Goal: Information Seeking & Learning: Find contact information

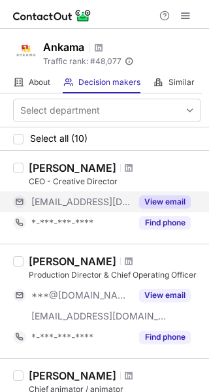
click at [171, 205] on button "View email" at bounding box center [165, 202] width 52 height 13
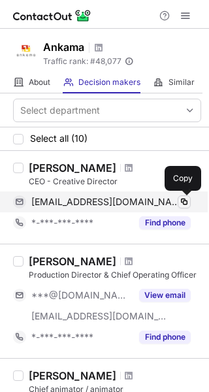
click at [185, 203] on span at bounding box center [184, 202] width 10 height 10
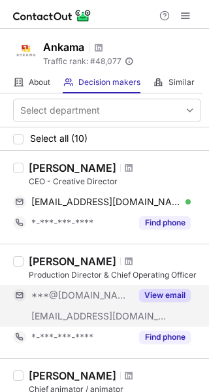
click at [161, 298] on button "View email" at bounding box center [165, 295] width 52 height 13
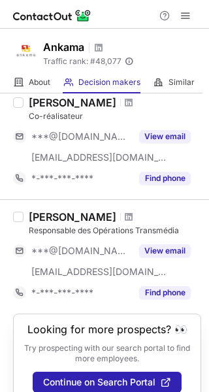
scroll to position [1002, 0]
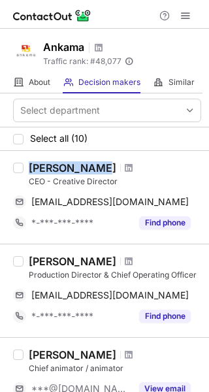
drag, startPoint x: 30, startPoint y: 169, endPoint x: 101, endPoint y: 167, distance: 71.3
click at [101, 167] on div "[PERSON_NAME]" at bounding box center [115, 168] width 173 height 13
copy div "[PERSON_NAME]"
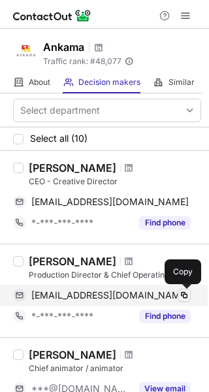
click at [186, 296] on span at bounding box center [184, 295] width 10 height 10
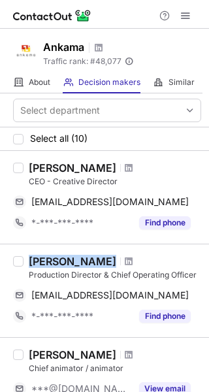
drag, startPoint x: 109, startPoint y: 258, endPoint x: 24, endPoint y: 260, distance: 85.0
click at [24, 260] on div "Julien Drouard Production Director & Chief Operating Officer juliendrouard@gmai…" at bounding box center [113, 291] width 178 height 72
copy div "[PERSON_NAME]"
